Goal: Information Seeking & Learning: Learn about a topic

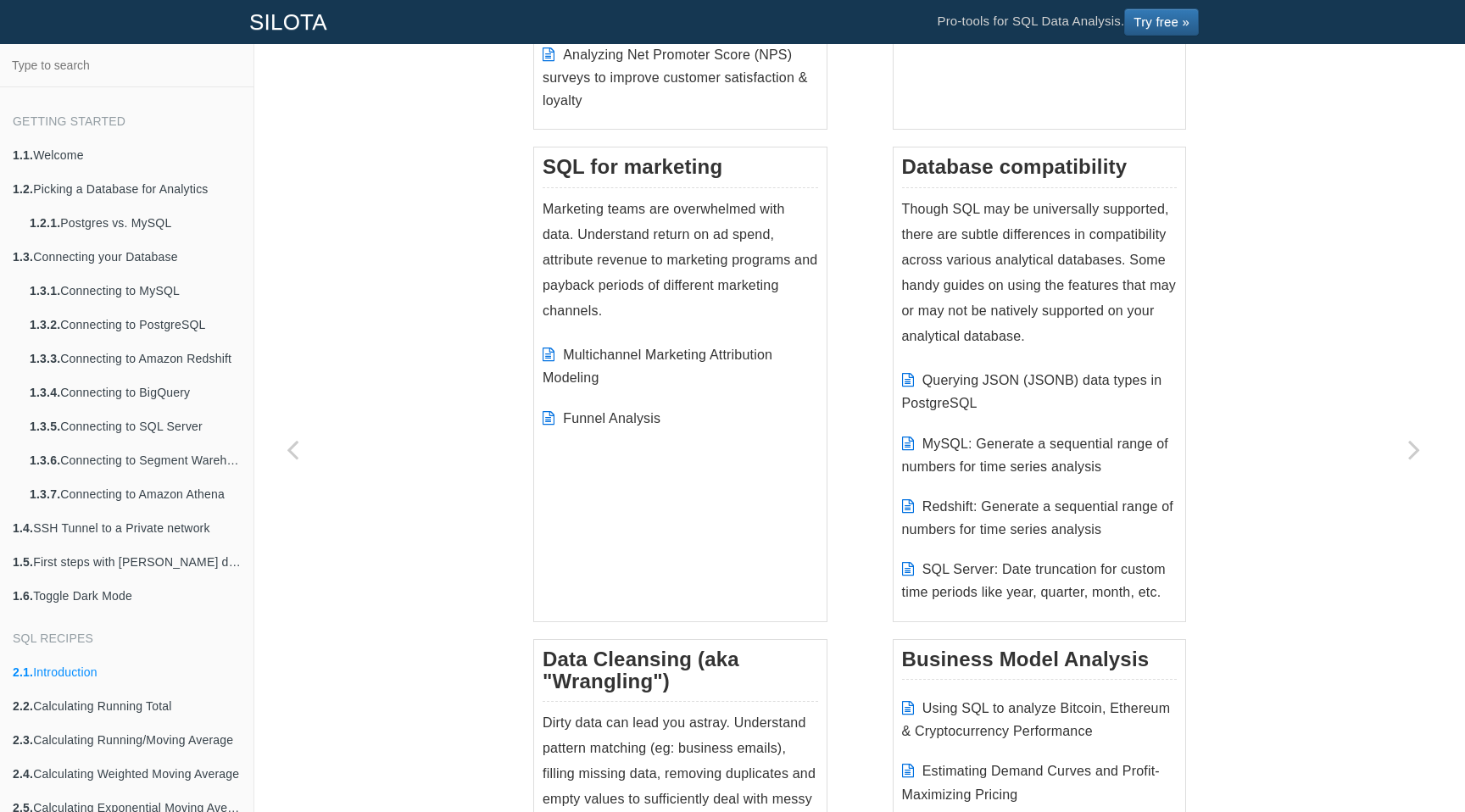
scroll to position [2121, 0]
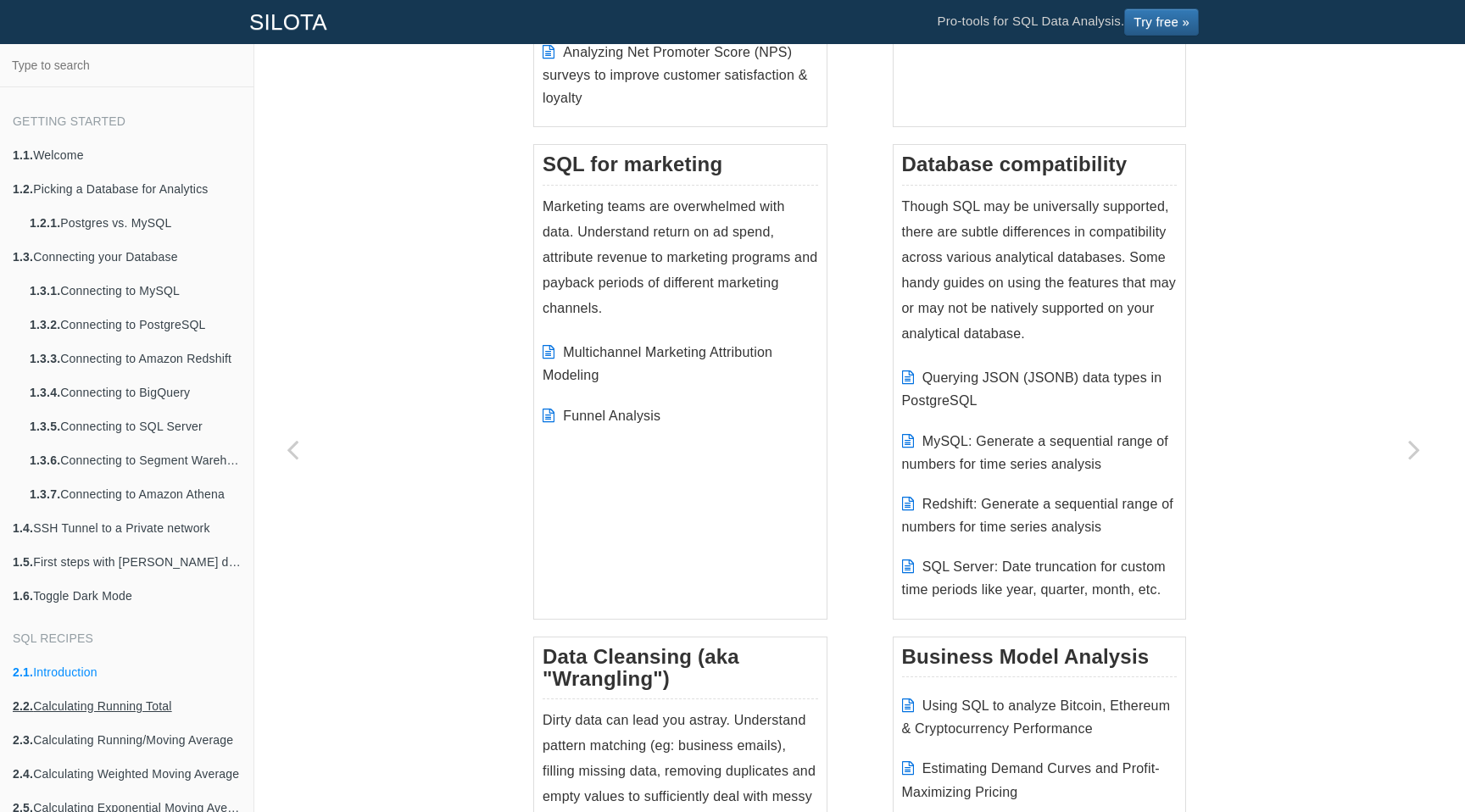
click at [102, 704] on link "2.2. Calculating Running Total" at bounding box center [126, 706] width 254 height 34
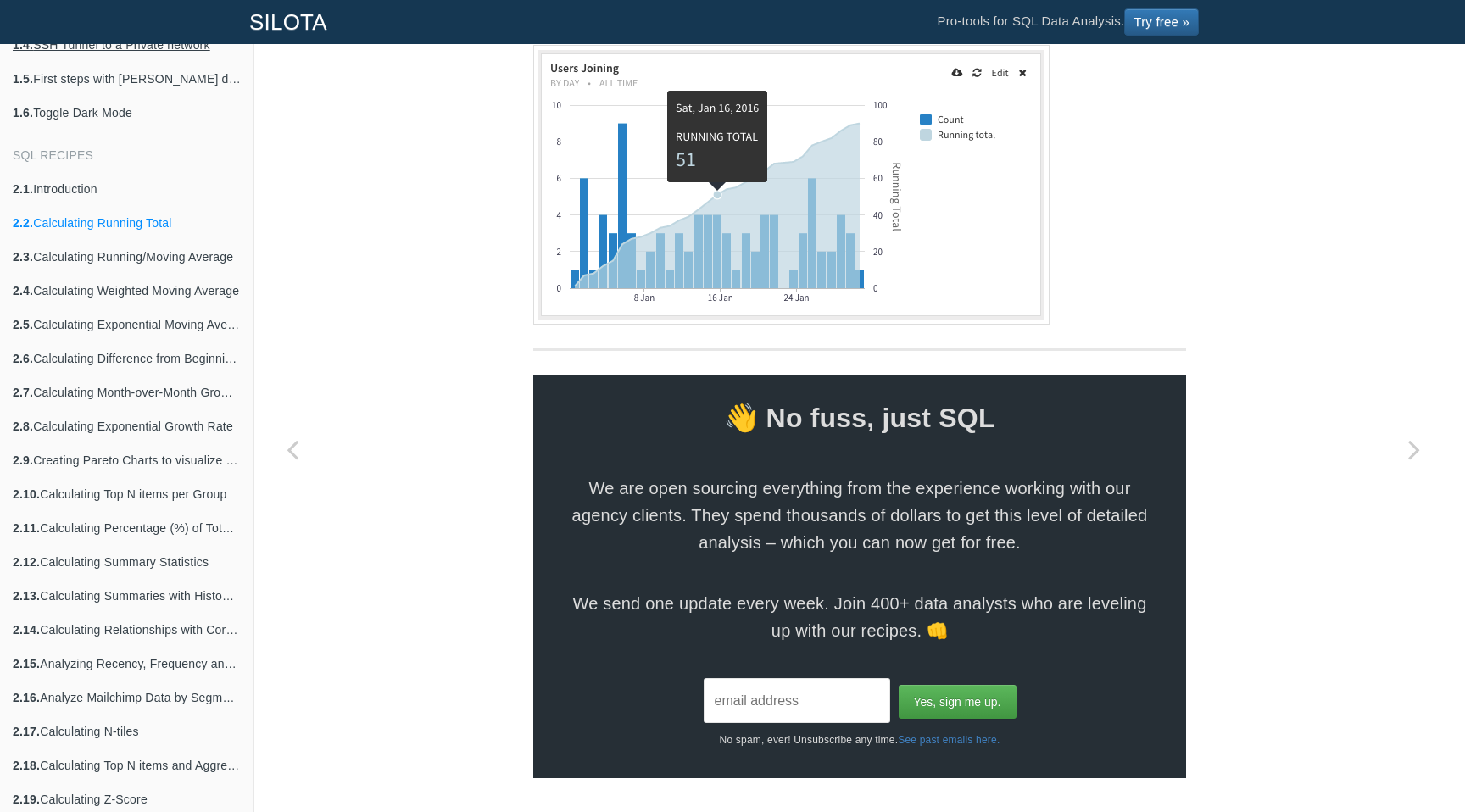
scroll to position [474, 0]
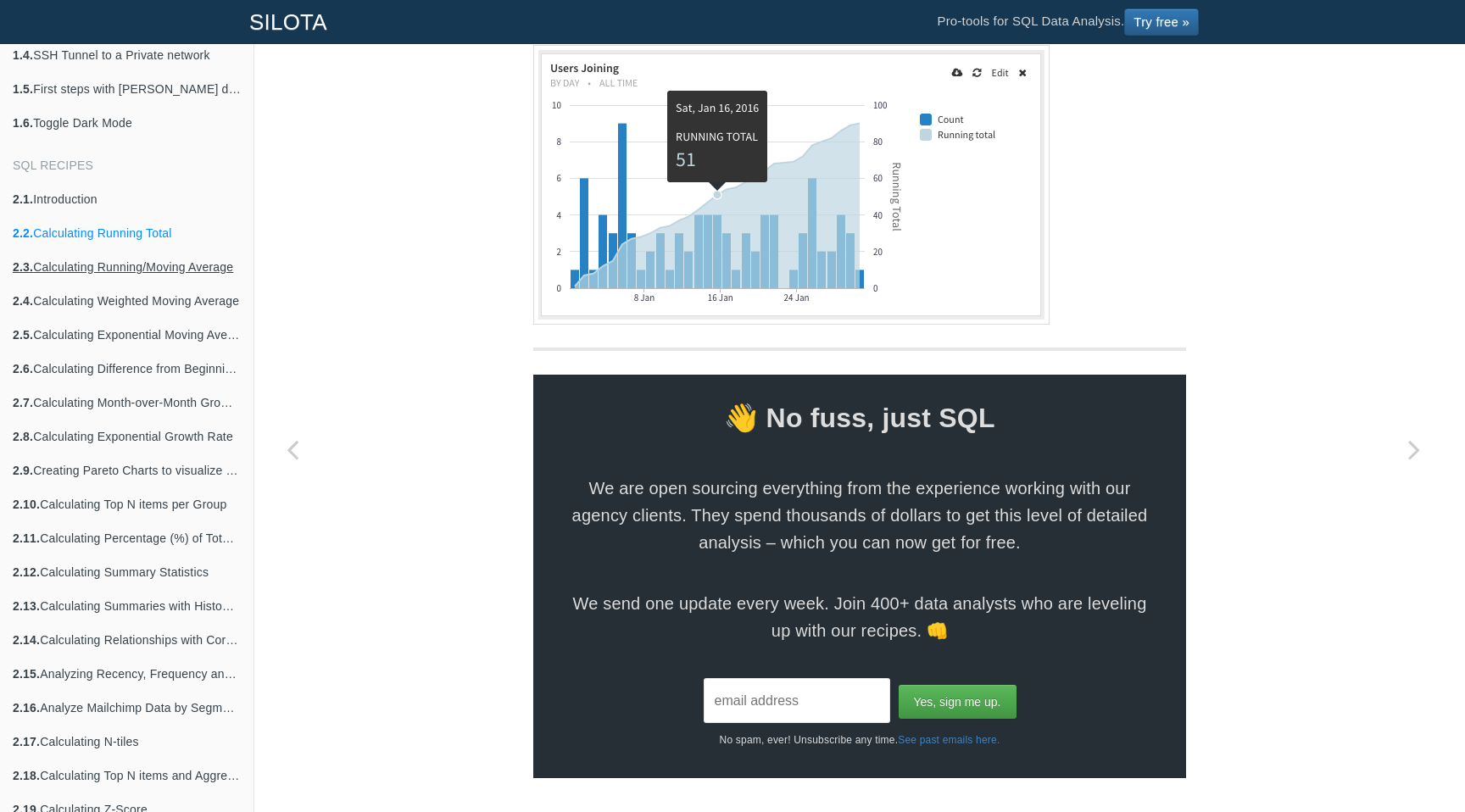
click at [115, 269] on link "2.3. Calculating Running/Moving Average" at bounding box center [126, 266] width 254 height 34
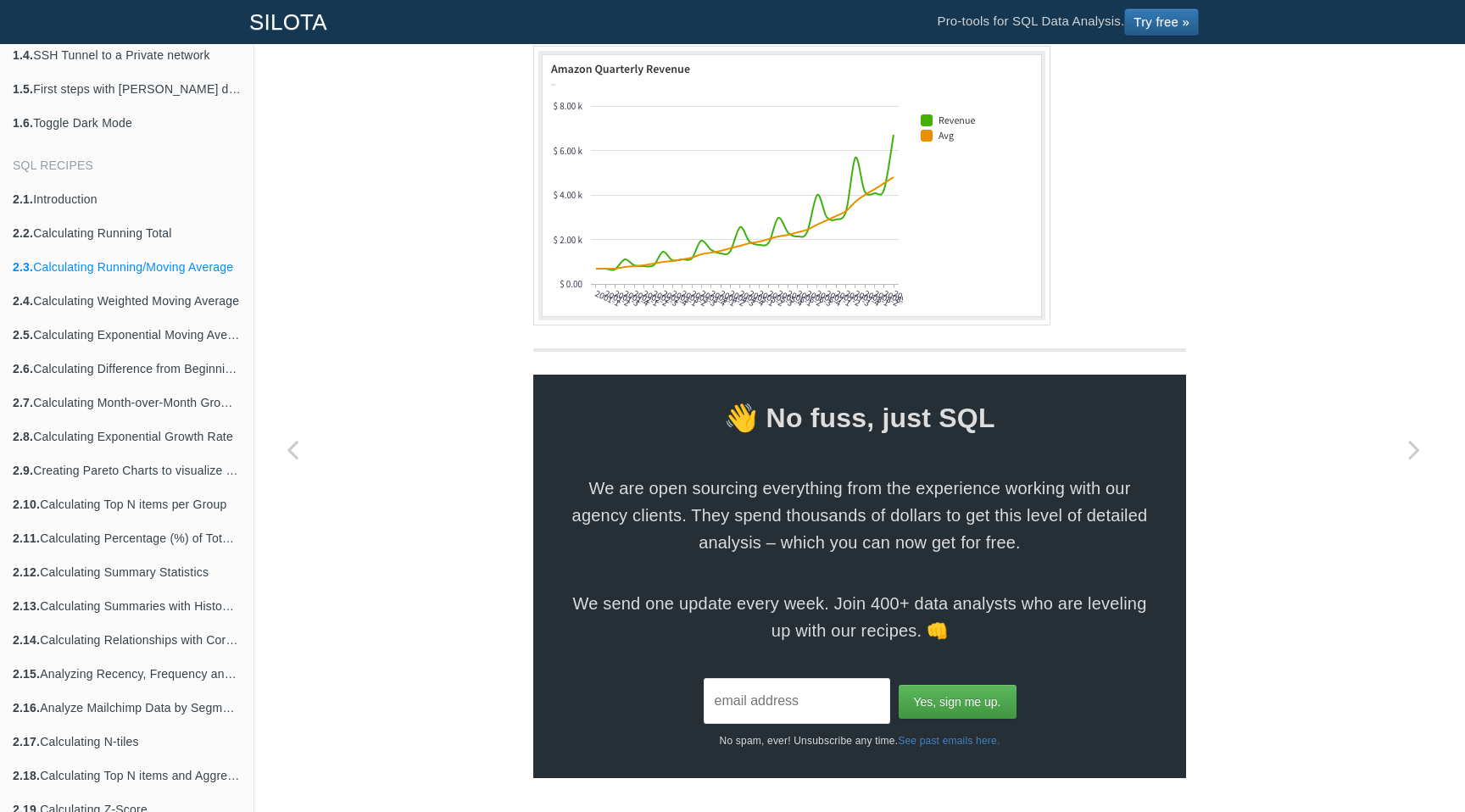
scroll to position [1130, 0]
click at [127, 301] on link "2.4. Calculating Weighted Moving Average" at bounding box center [126, 301] width 254 height 34
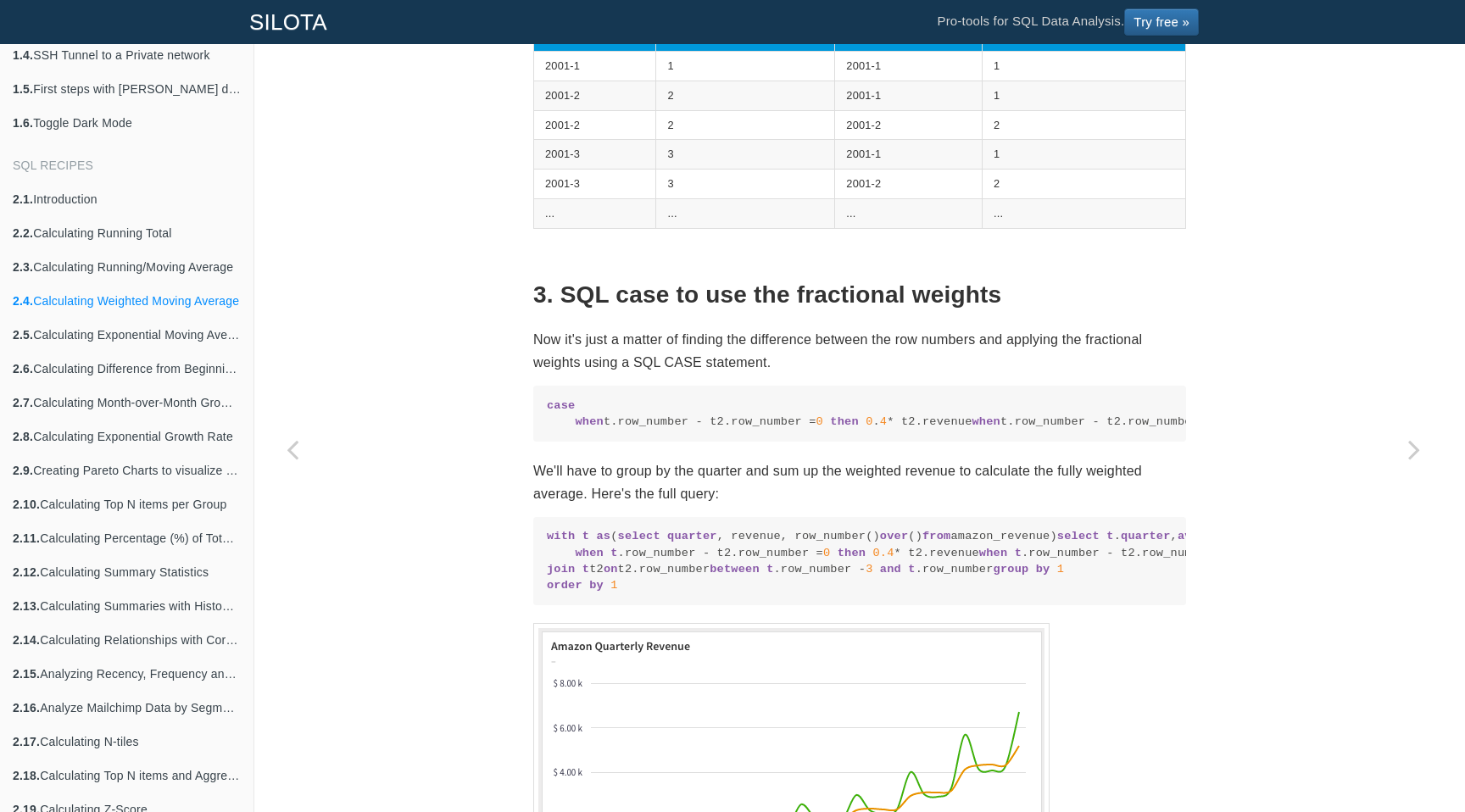
scroll to position [1989, 0]
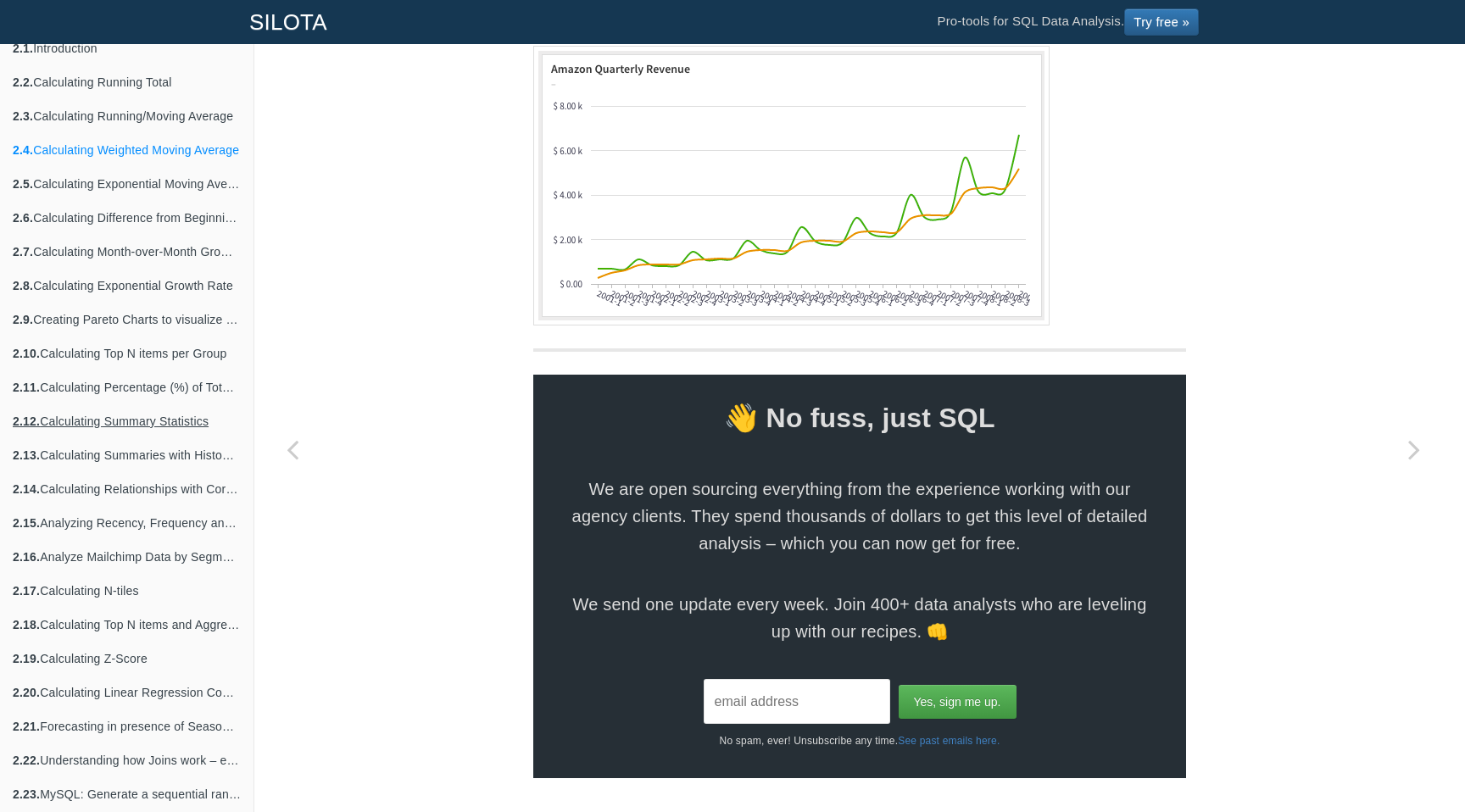
scroll to position [626, 0]
